Goal: Go to known website: Access a specific website the user already knows

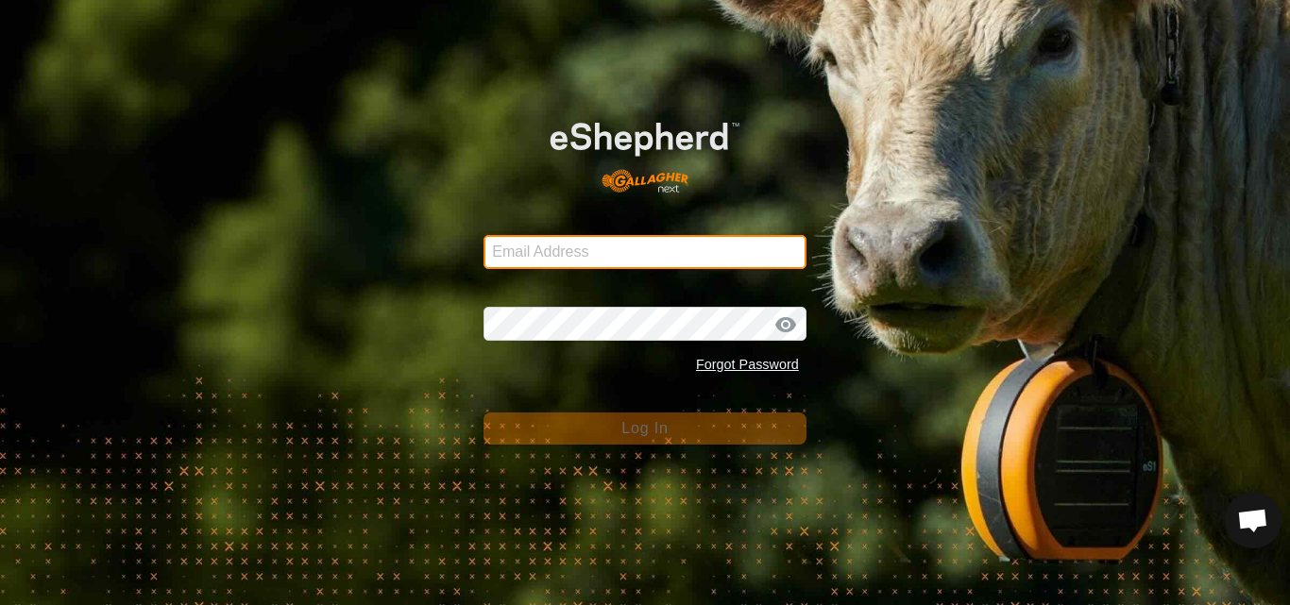
click at [627, 252] on input "Email Address" at bounding box center [644, 252] width 323 height 34
type input "[DOMAIN_NAME][EMAIL_ADDRESS][DOMAIN_NAME]"
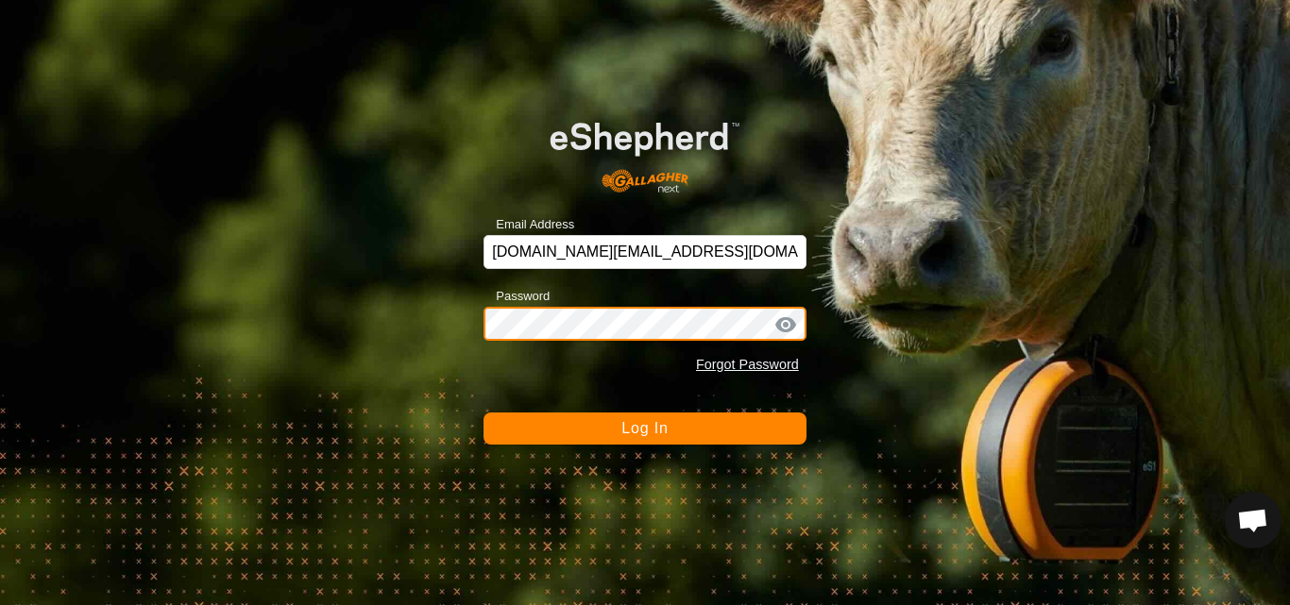
click at [483, 413] on button "Log In" at bounding box center [644, 429] width 323 height 32
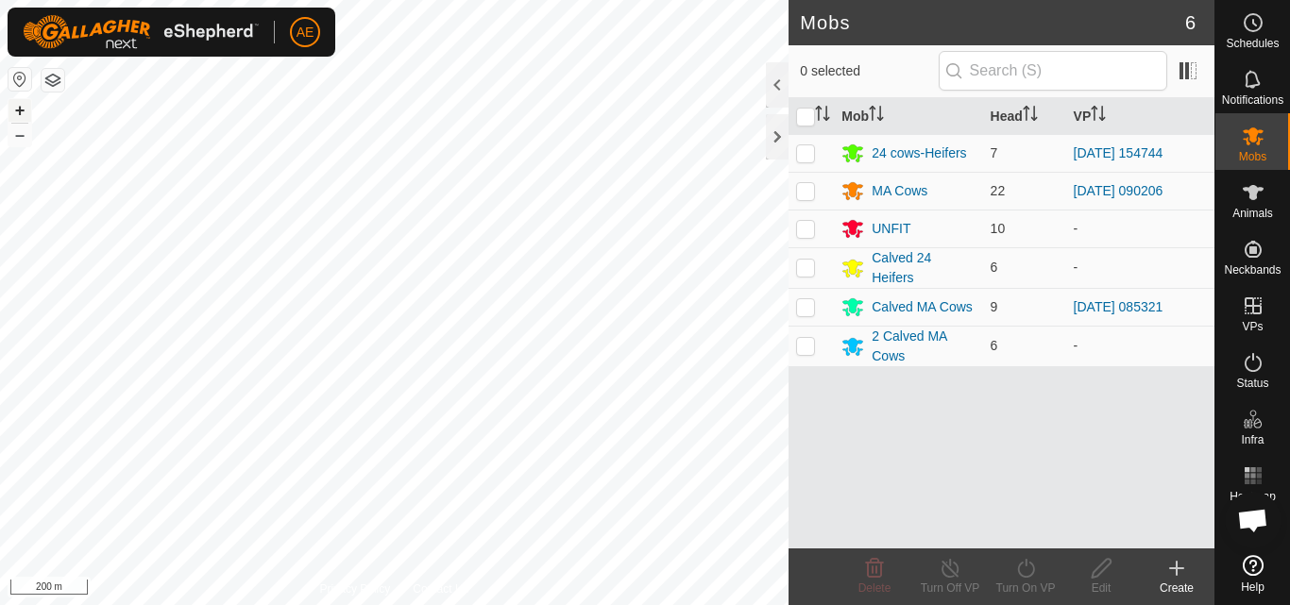
click at [19, 108] on button "+" at bounding box center [19, 110] width 23 height 23
